Goal: Task Accomplishment & Management: Manage account settings

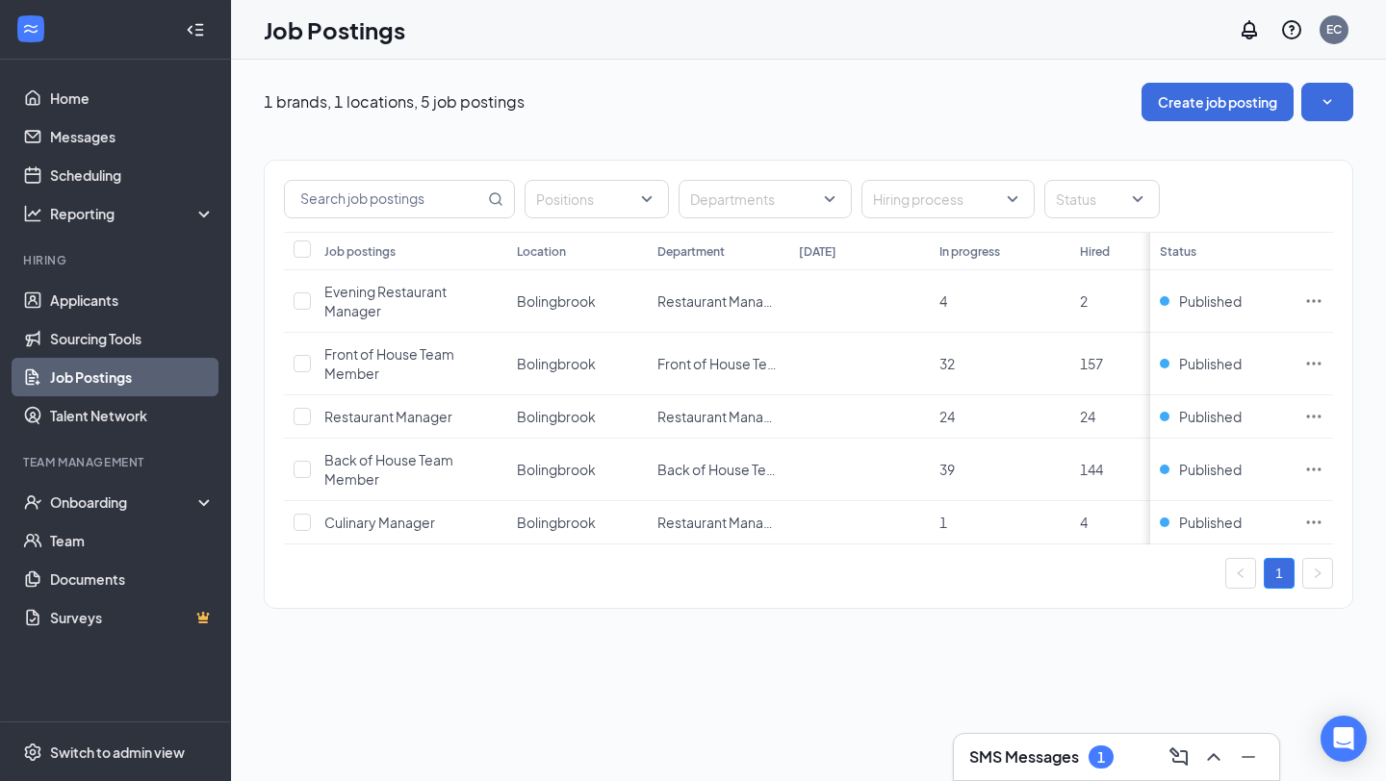
click at [1015, 771] on div "SMS Messages 1" at bounding box center [1116, 757] width 294 height 31
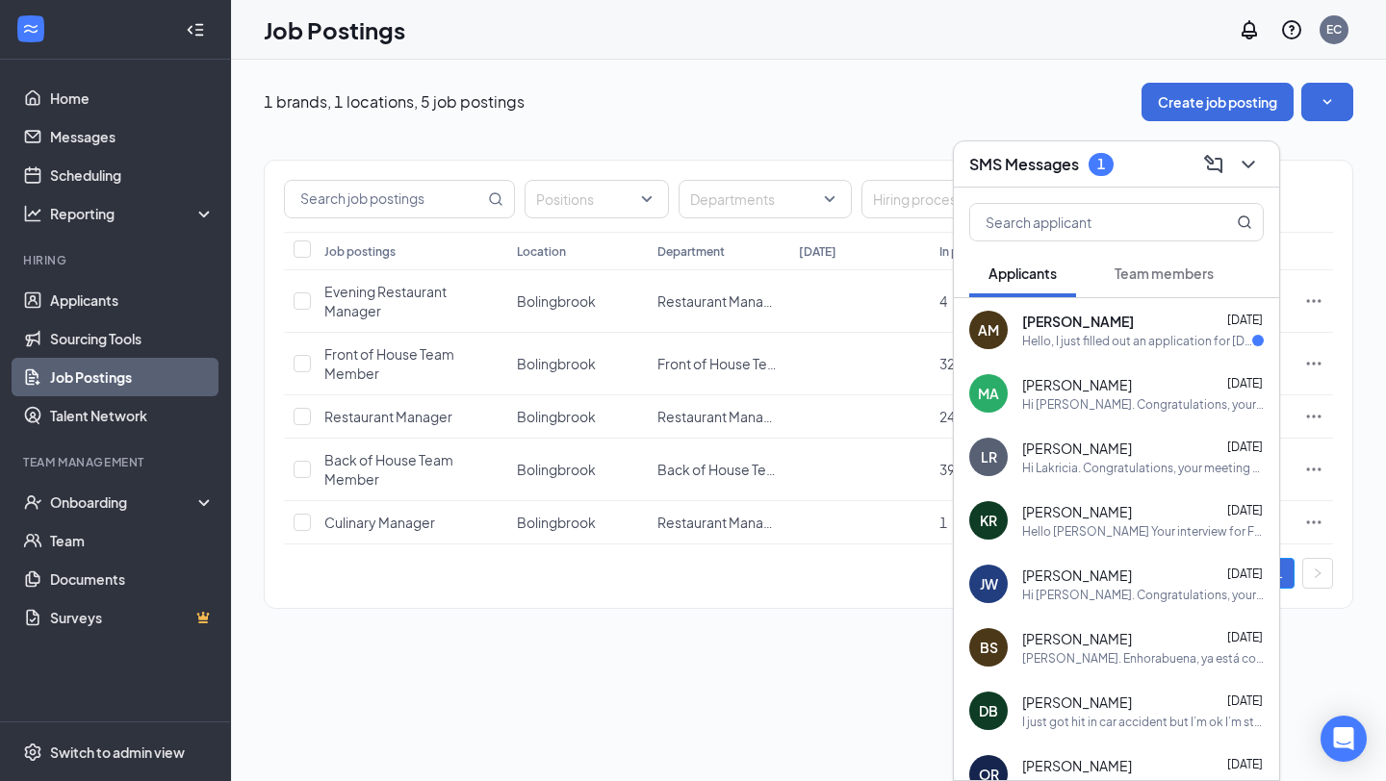
click at [1036, 351] on div "AM [PERSON_NAME] [DATE] Hello, I just filled out an application for [DEMOGRAPHI…" at bounding box center [1116, 330] width 325 height 64
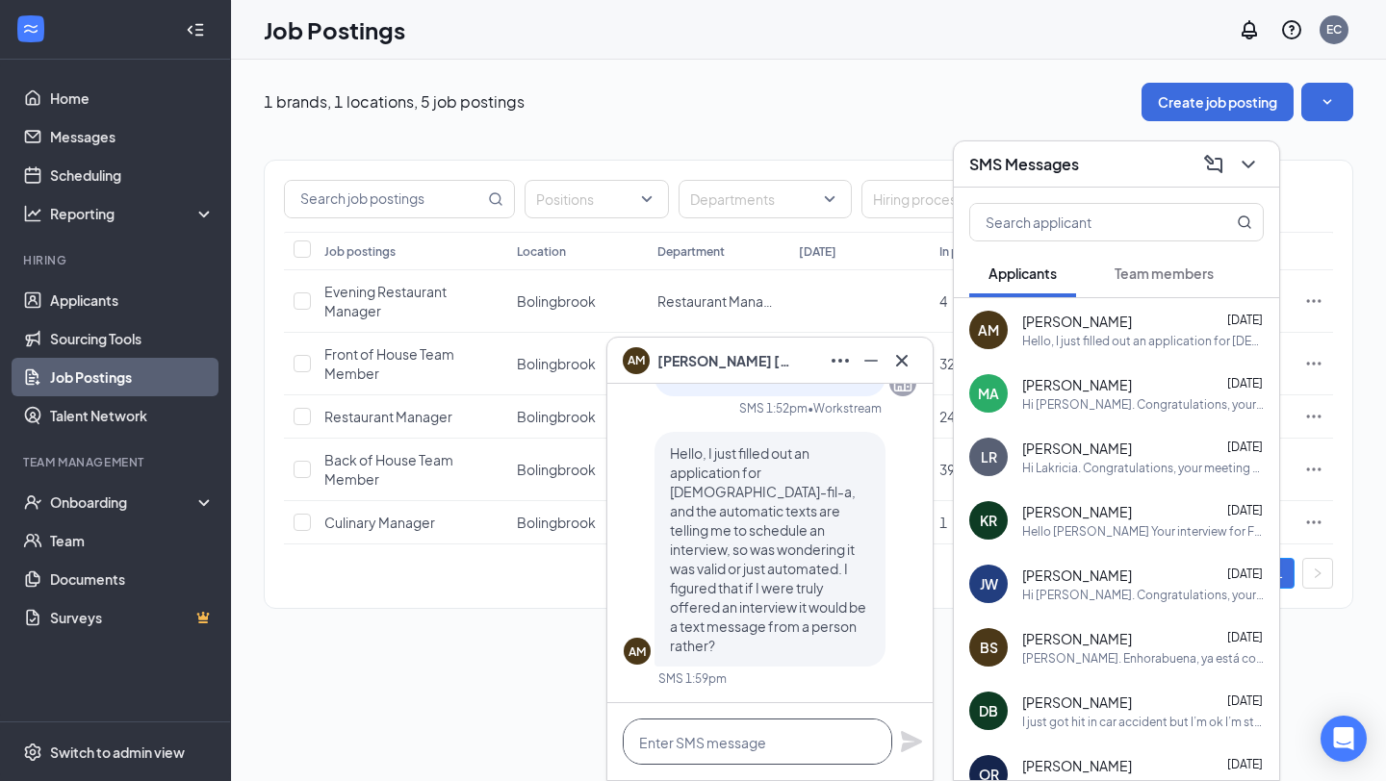
click at [729, 751] on textarea at bounding box center [757, 742] width 269 height 46
click at [900, 362] on icon "Cross" at bounding box center [902, 360] width 12 height 12
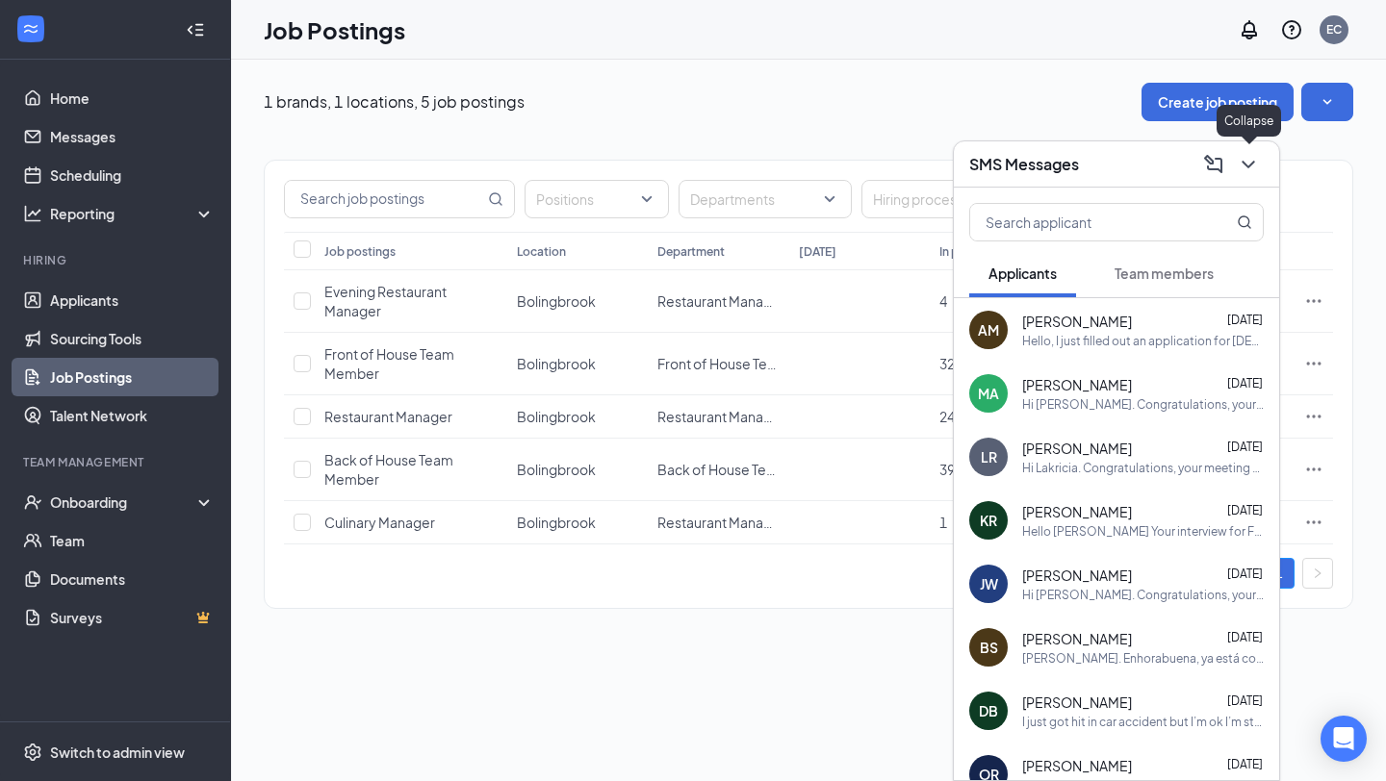
click at [1259, 158] on icon "ChevronDown" at bounding box center [1248, 164] width 23 height 23
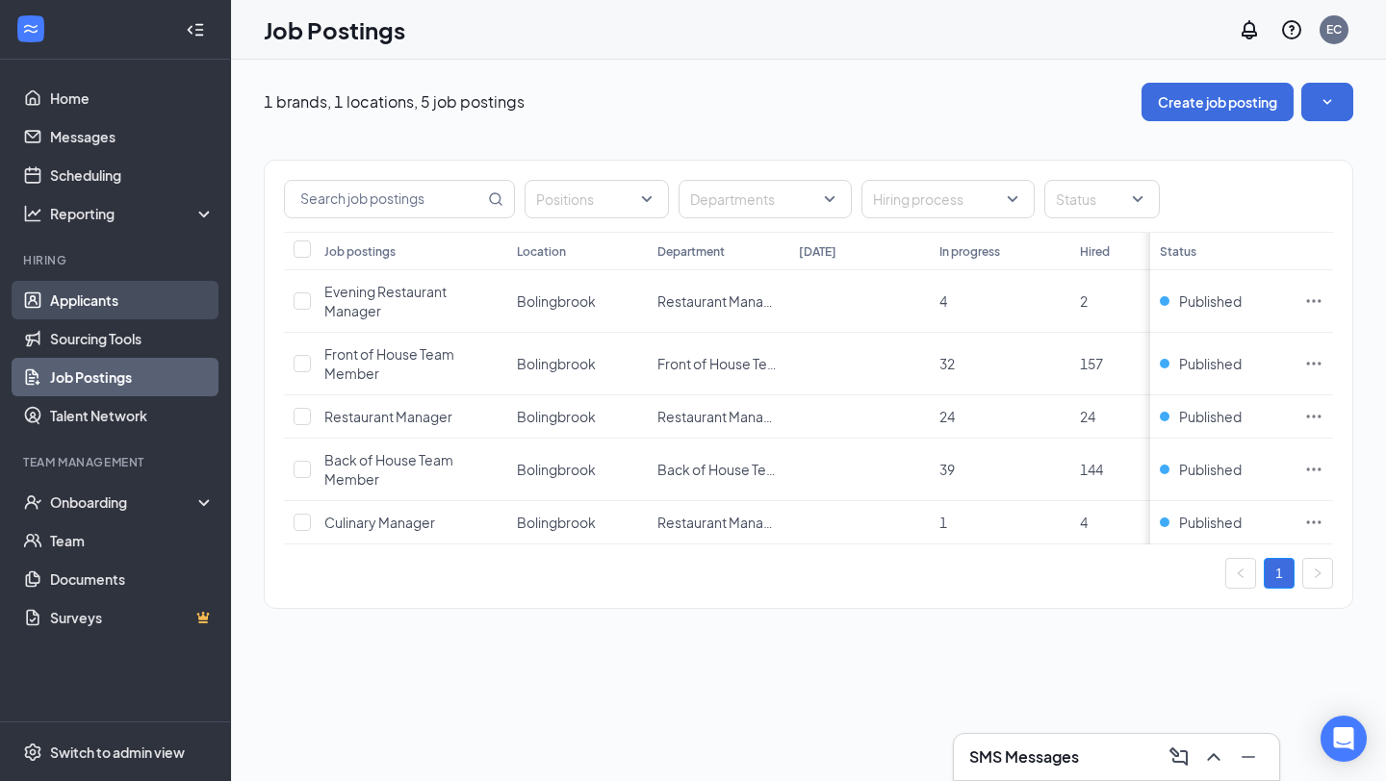
click at [78, 307] on link "Applicants" at bounding box center [132, 300] width 165 height 38
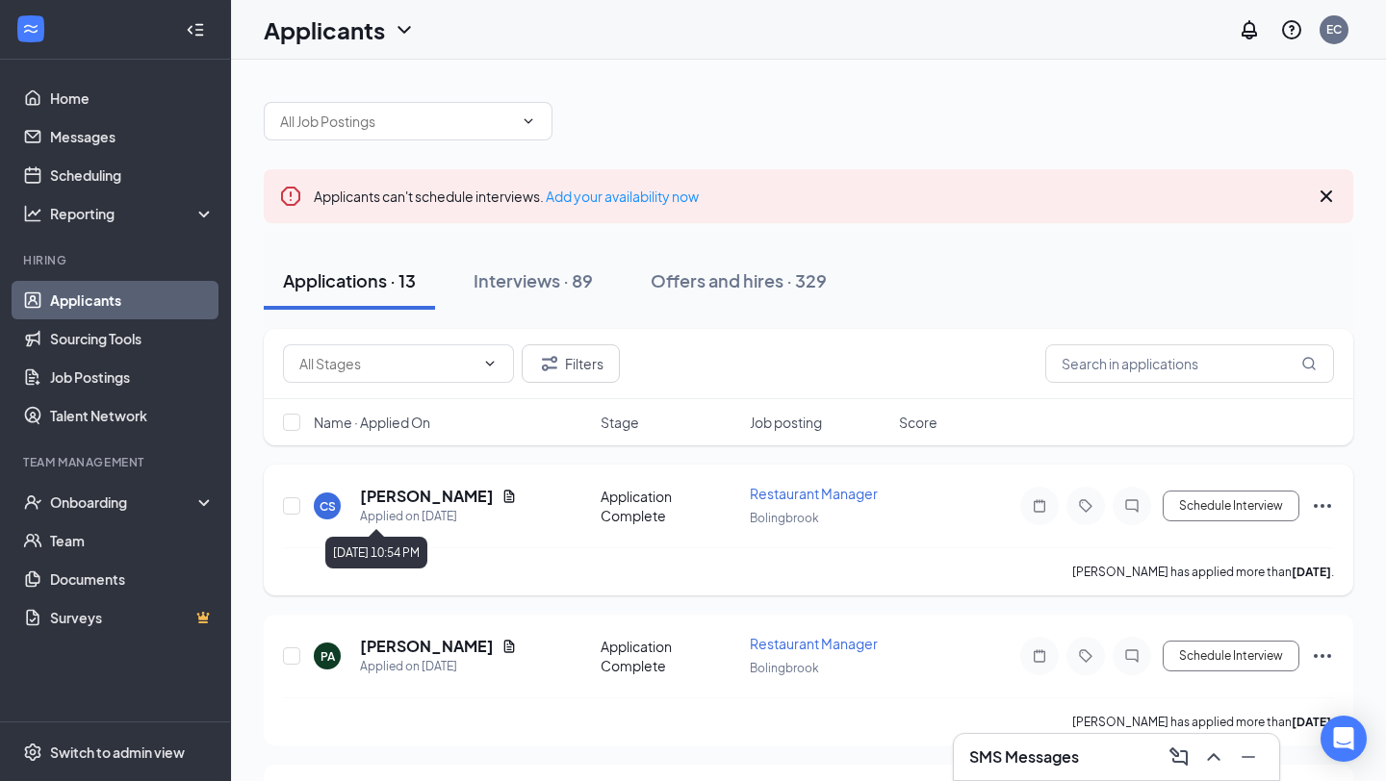
click at [381, 496] on h5 "[PERSON_NAME]" at bounding box center [427, 496] width 134 height 21
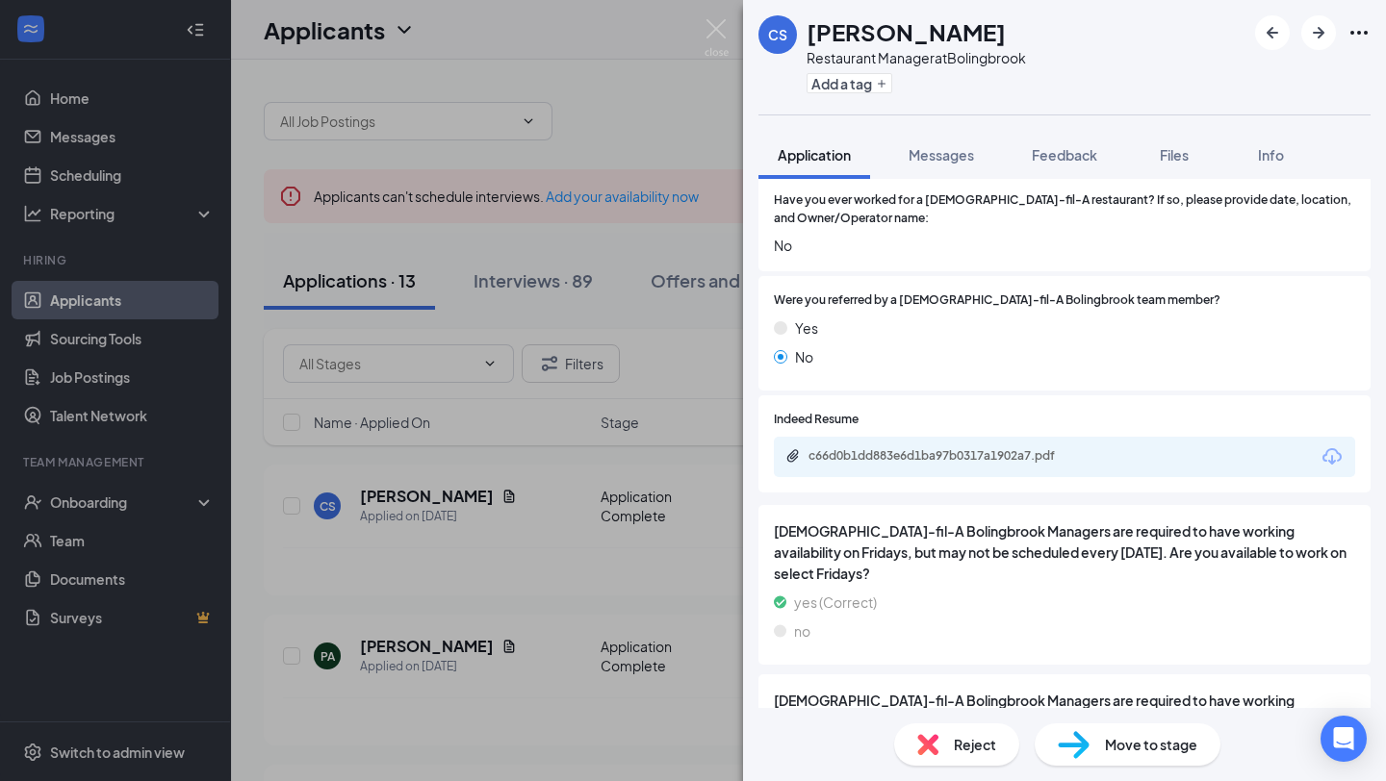
scroll to position [1463, 0]
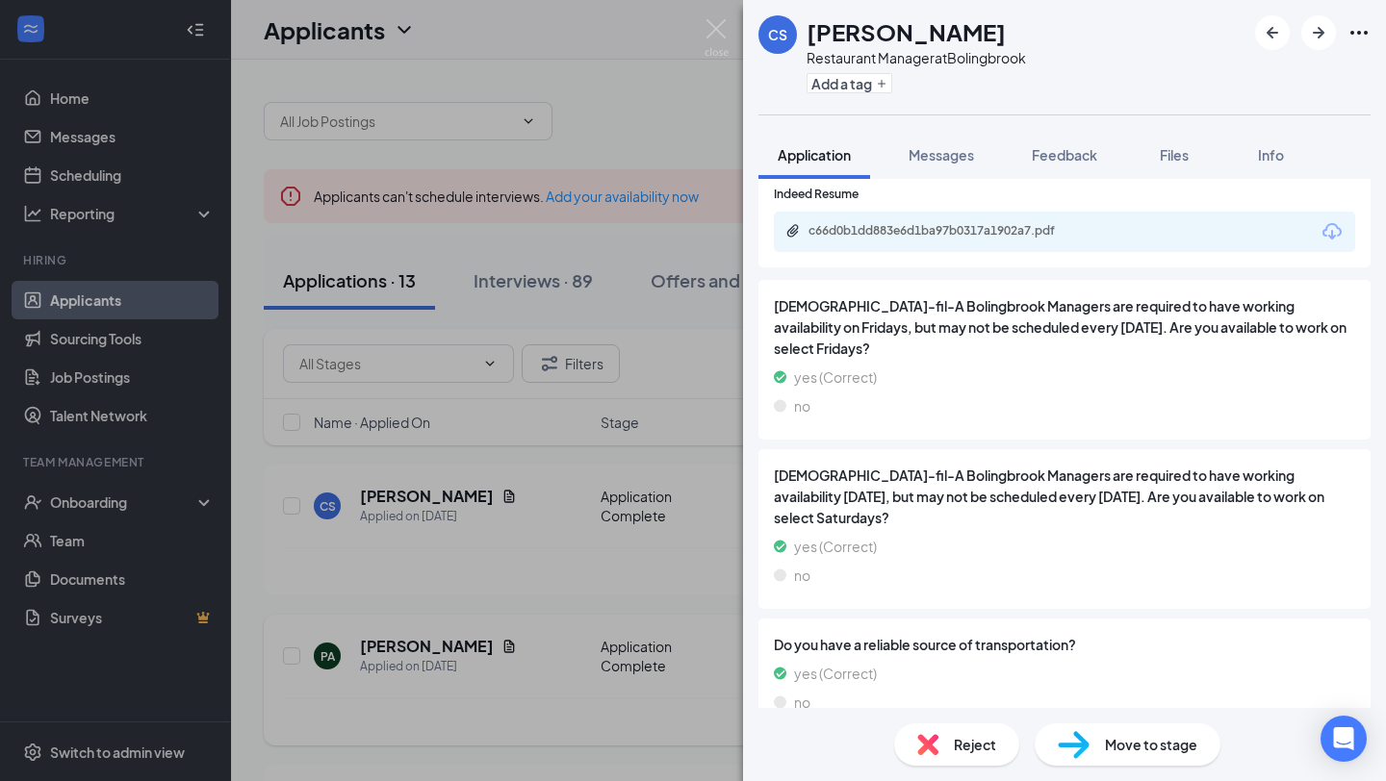
click at [579, 666] on div "CS [PERSON_NAME] Restaurant Manager at [GEOGRAPHIC_DATA] Add a tag Application …" at bounding box center [693, 390] width 1386 height 781
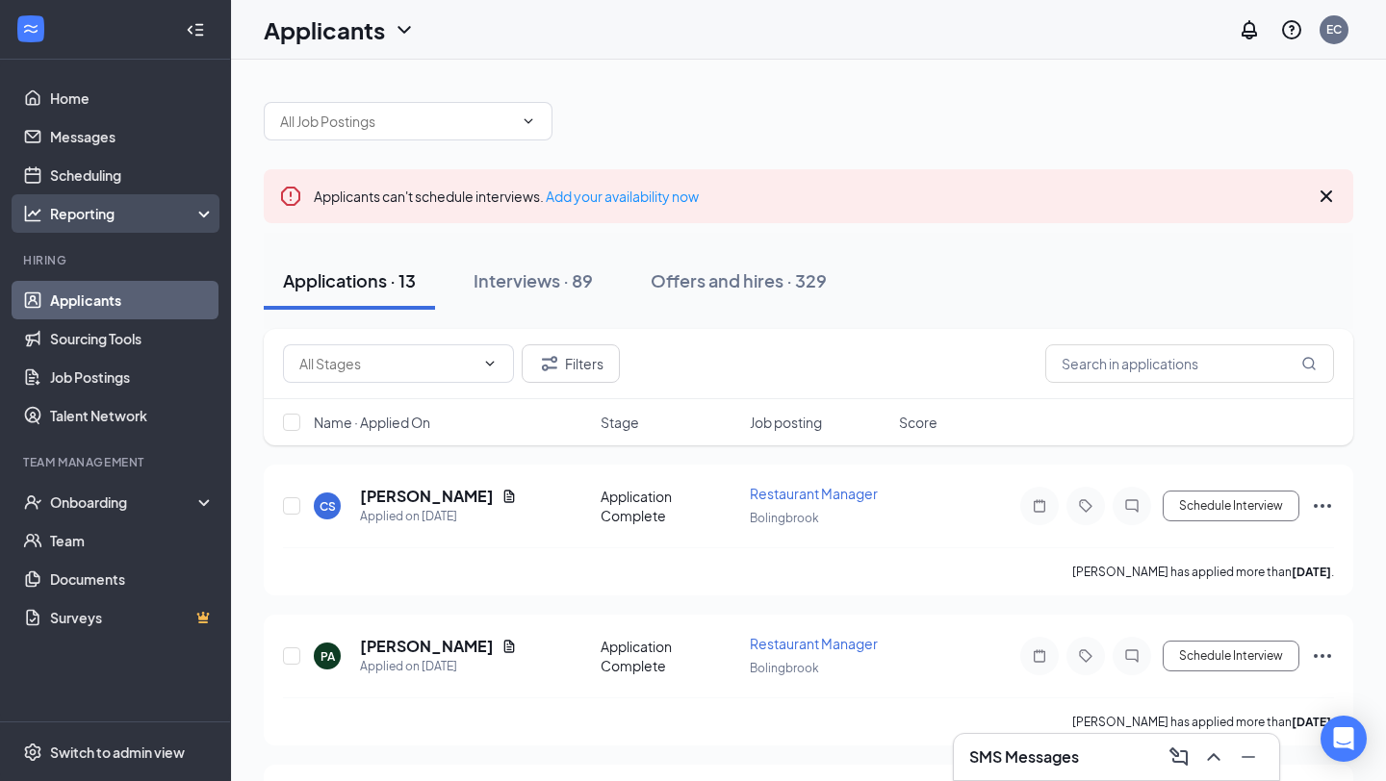
click at [147, 207] on div "Reporting" at bounding box center [133, 213] width 166 height 19
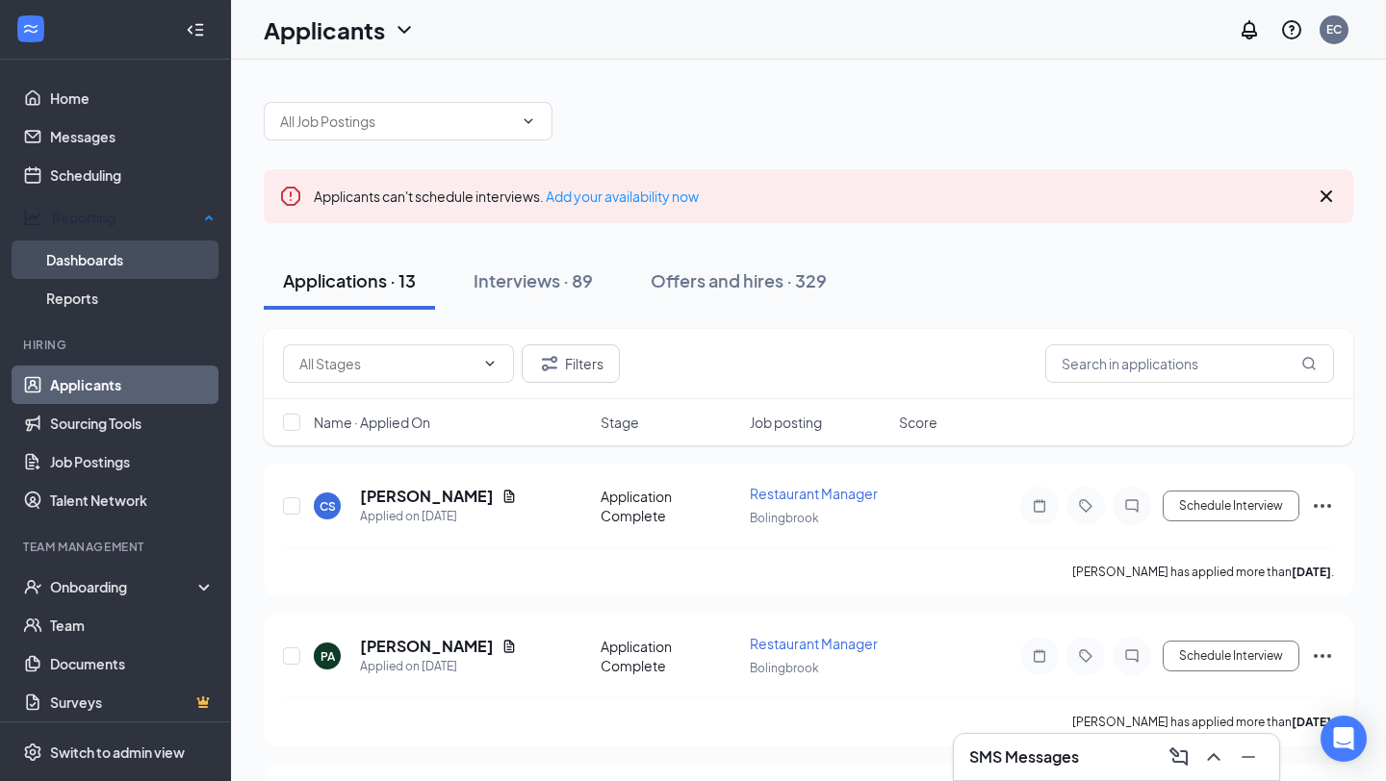
click at [98, 255] on link "Dashboards" at bounding box center [130, 260] width 168 height 38
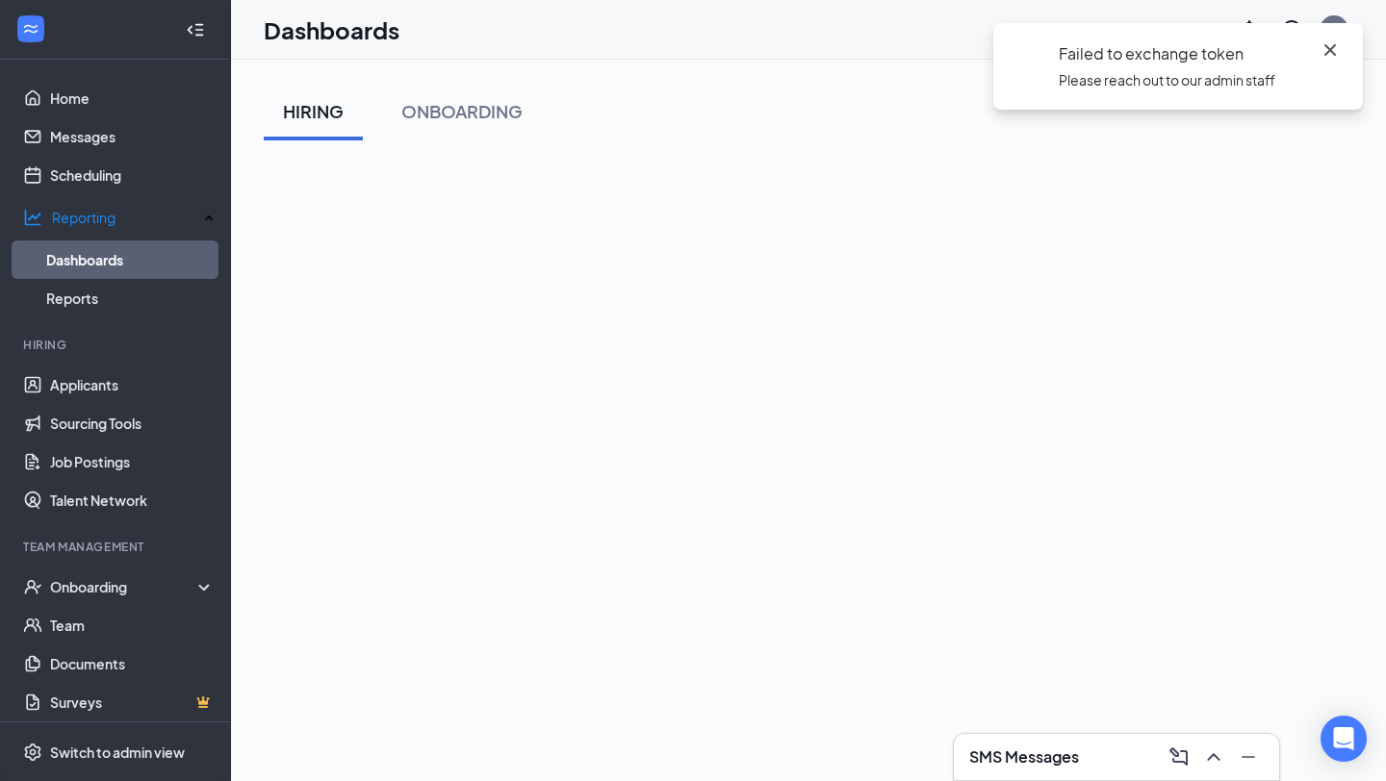
click at [1331, 53] on icon "Cross" at bounding box center [1329, 49] width 23 height 23
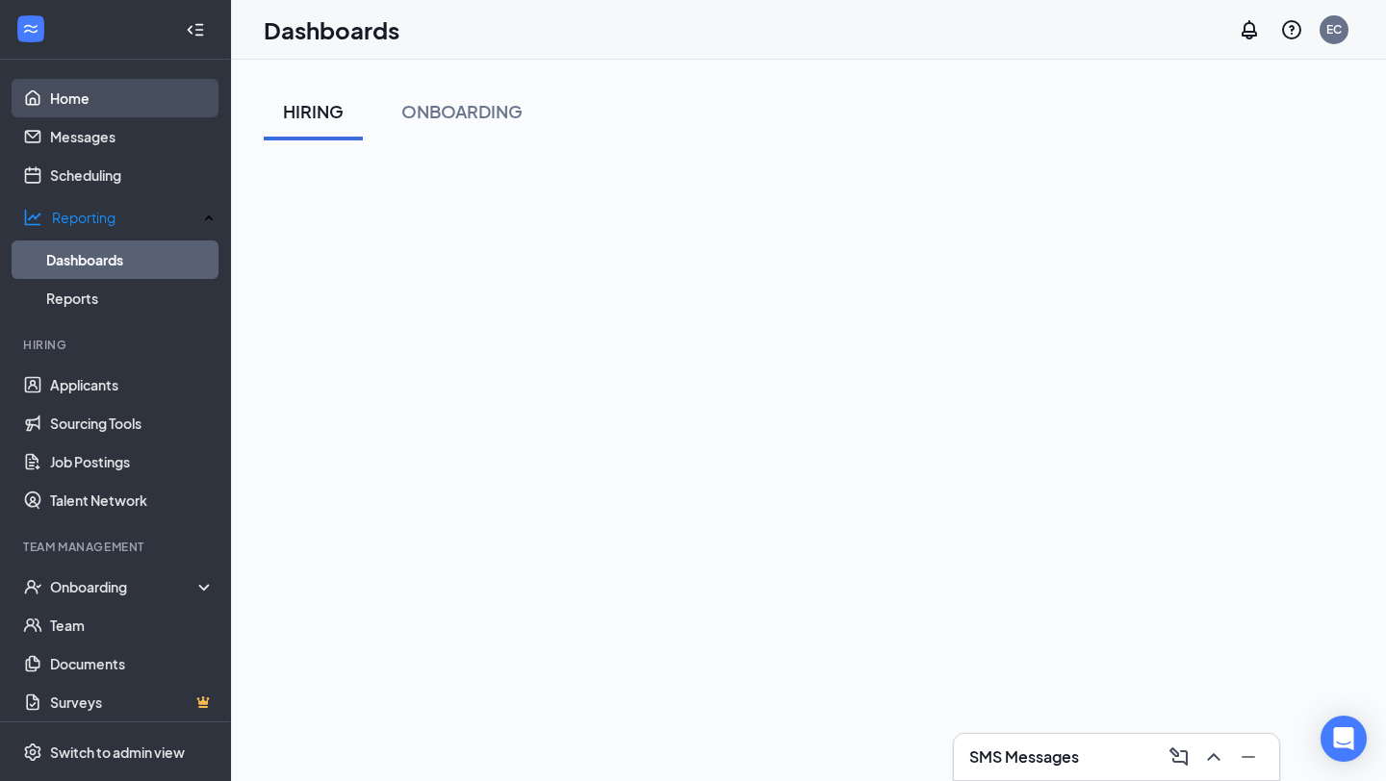
click at [111, 109] on link "Home" at bounding box center [132, 98] width 165 height 38
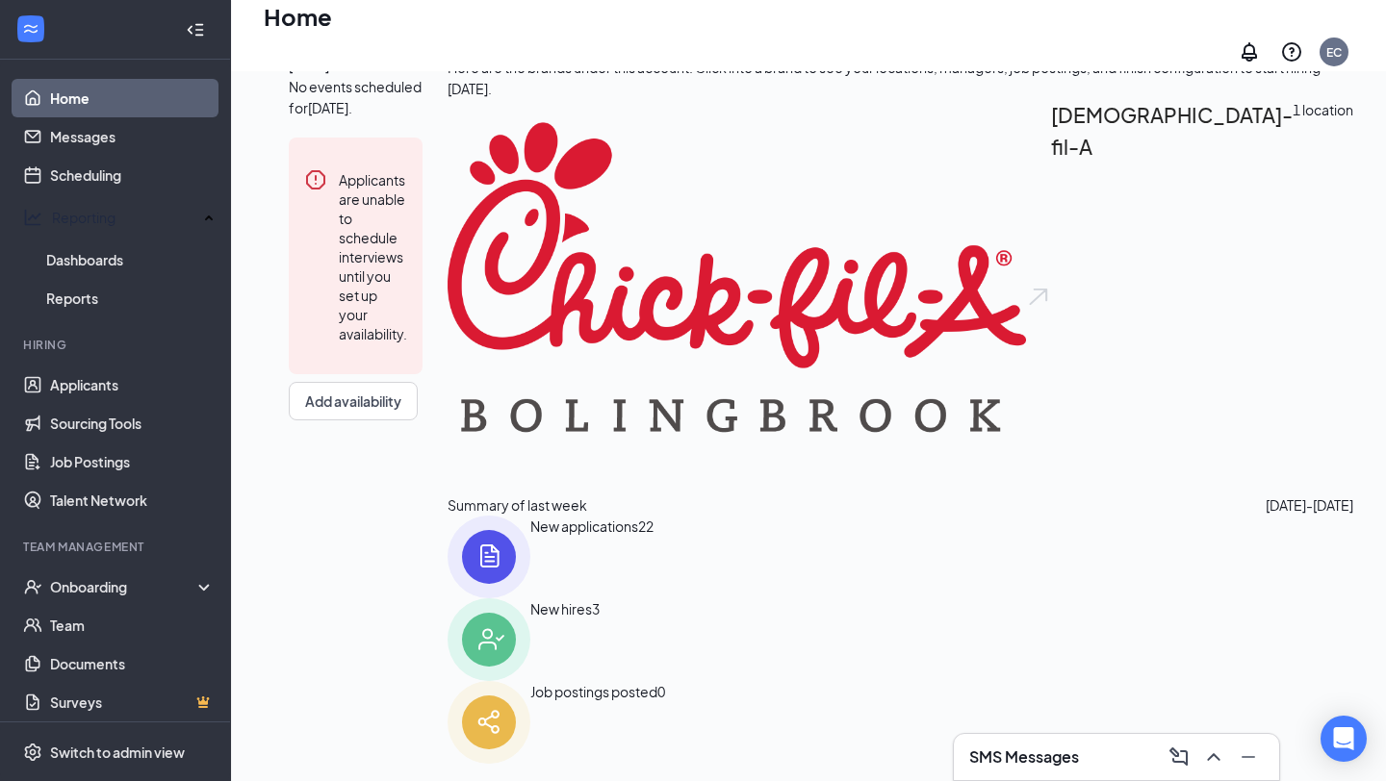
scroll to position [158, 0]
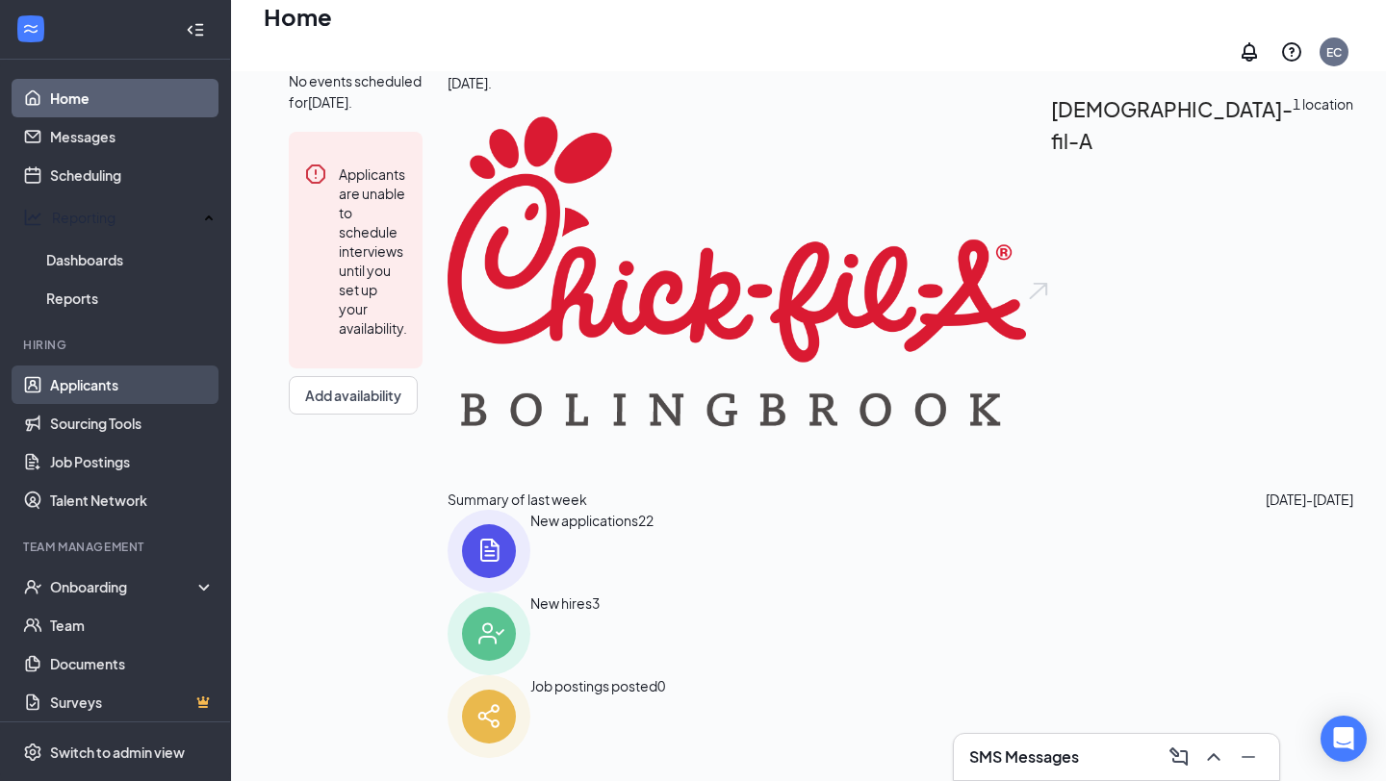
click at [91, 382] on link "Applicants" at bounding box center [132, 385] width 165 height 38
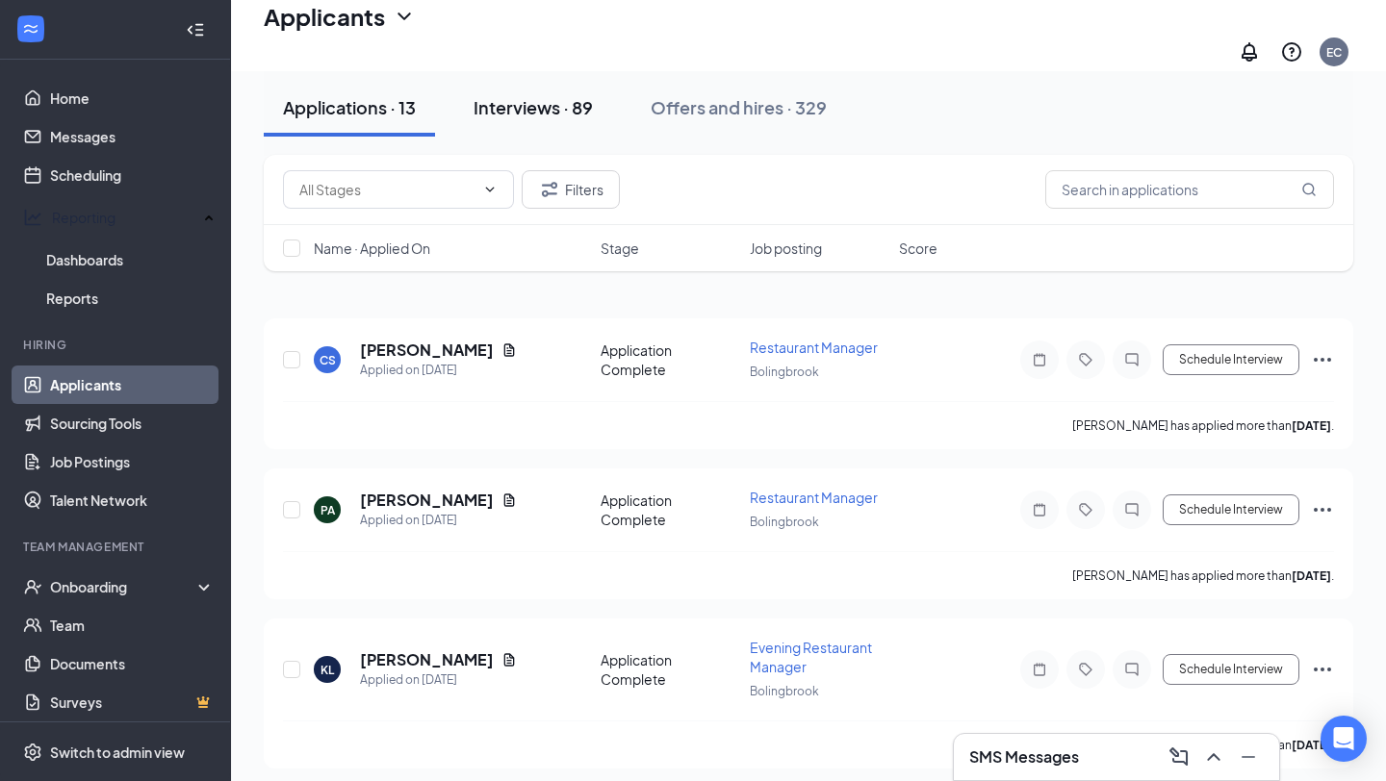
click at [545, 107] on div "Interviews · 89" at bounding box center [532, 107] width 119 height 24
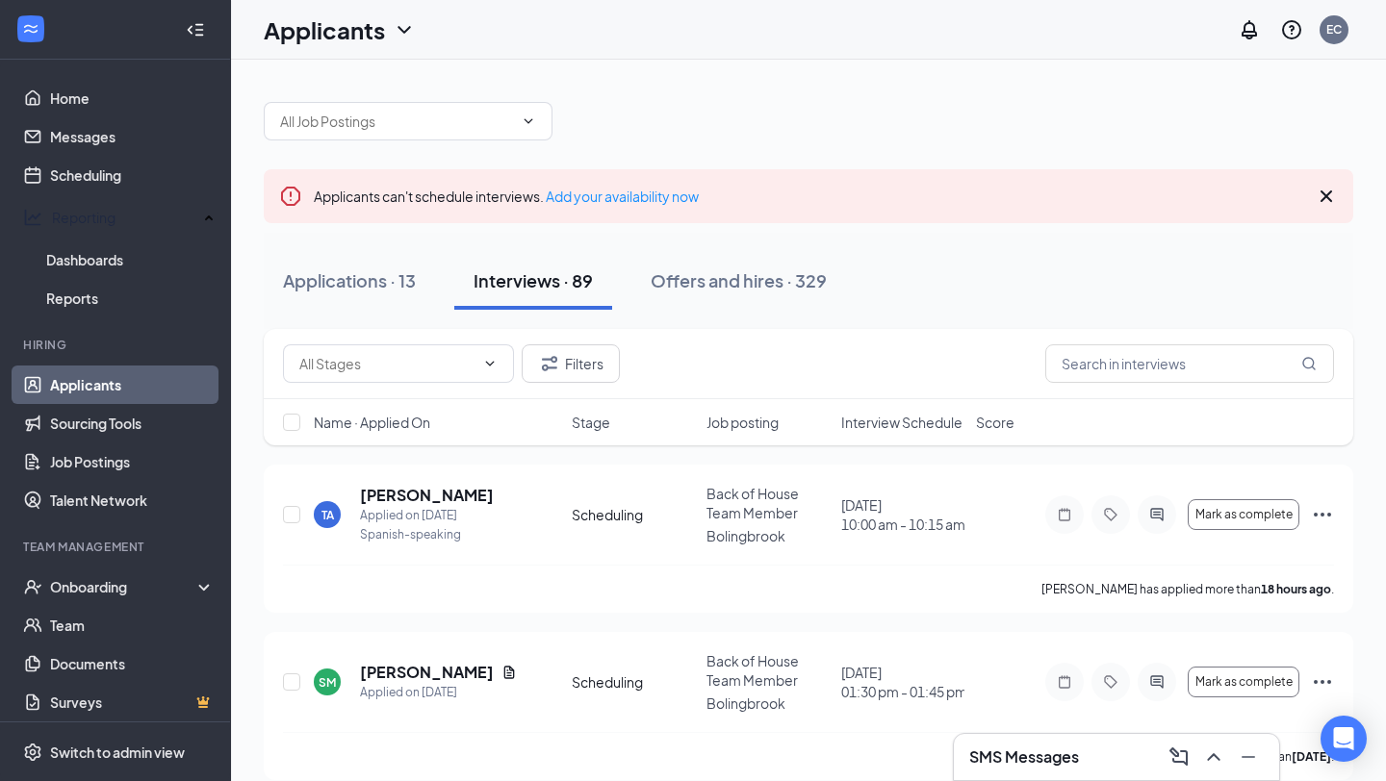
click at [897, 410] on div "Name · Applied On Stage Job posting Interview Schedule Score" at bounding box center [808, 422] width 1089 height 46
click at [894, 421] on span "Interview Schedule" at bounding box center [901, 422] width 121 height 19
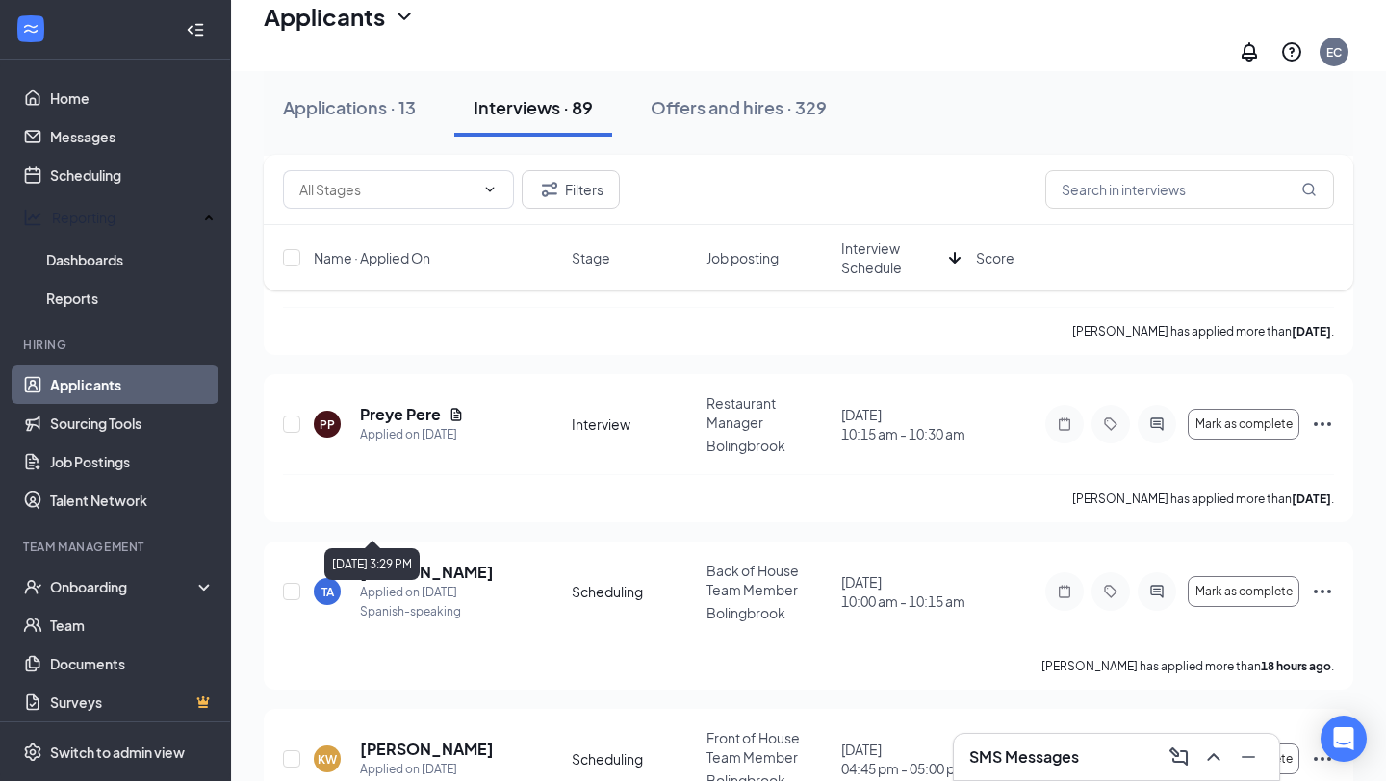
scroll to position [3150, 0]
